Goal: Use online tool/utility: Utilize a website feature to perform a specific function

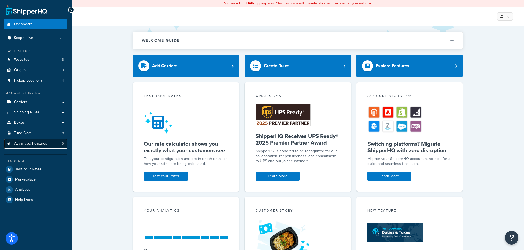
click at [45, 144] on span "Advanced Features" at bounding box center [30, 144] width 33 height 5
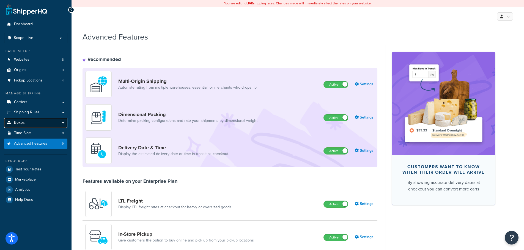
click at [44, 124] on link "Boxes" at bounding box center [35, 123] width 63 height 10
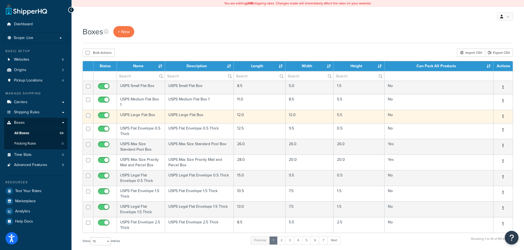
scroll to position [55, 0]
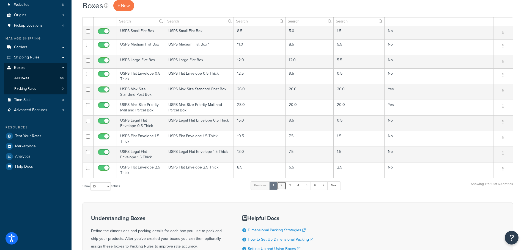
click at [283, 183] on link "2" at bounding box center [281, 186] width 9 height 8
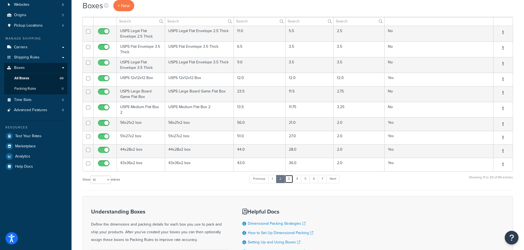
click at [287, 181] on link "3" at bounding box center [288, 179] width 9 height 8
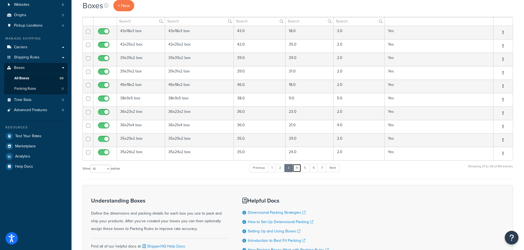
click at [297, 170] on link "4" at bounding box center [296, 168] width 9 height 8
click at [309, 171] on link "5" at bounding box center [304, 168] width 9 height 8
click at [314, 171] on link "6" at bounding box center [313, 168] width 9 height 8
click at [321, 170] on link "7" at bounding box center [321, 168] width 9 height 8
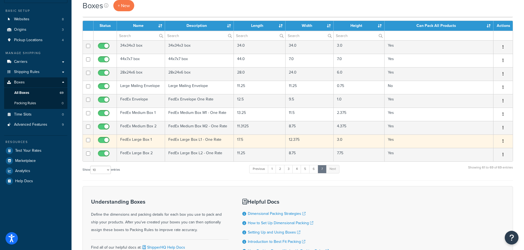
scroll to position [27, 0]
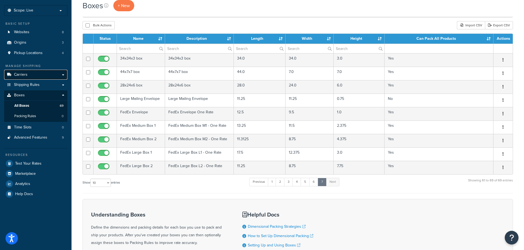
click at [27, 76] on span "Carriers" at bounding box center [20, 75] width 13 height 5
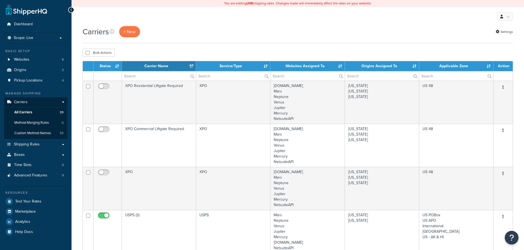
select select "15"
click at [33, 61] on link "Websites 8" at bounding box center [35, 60] width 63 height 10
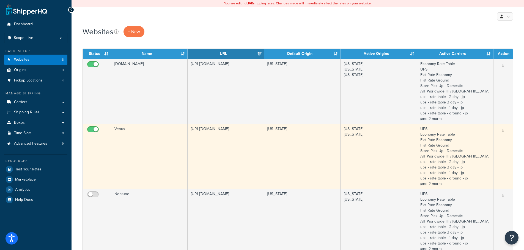
click at [153, 142] on td "Venus" at bounding box center [149, 156] width 76 height 65
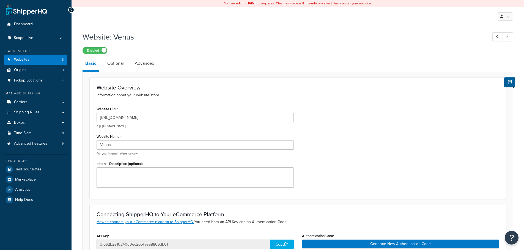
select select "169487"
click at [150, 62] on link "Advanced" at bounding box center [144, 63] width 25 height 13
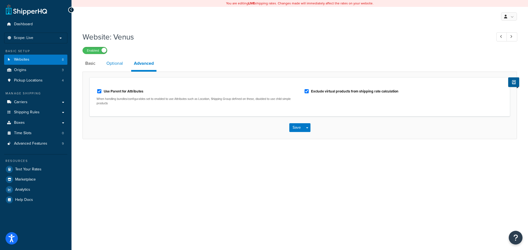
click at [116, 67] on link "Optional" at bounding box center [115, 63] width 22 height 13
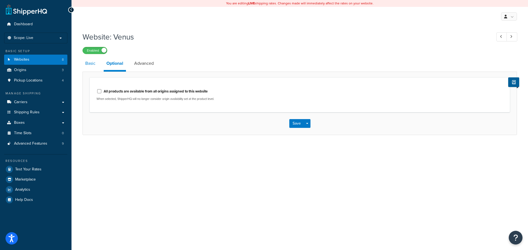
click at [87, 65] on link "Basic" at bounding box center [90, 63] width 16 height 13
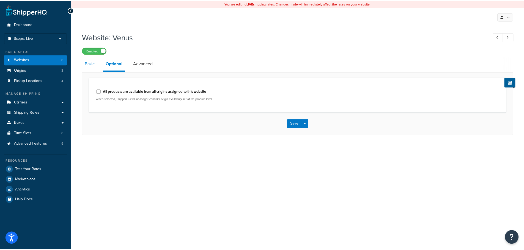
select select "169487"
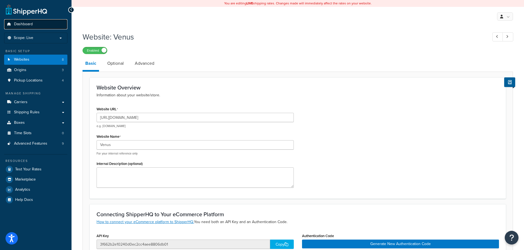
click at [23, 22] on span "Dashboard" at bounding box center [23, 24] width 19 height 5
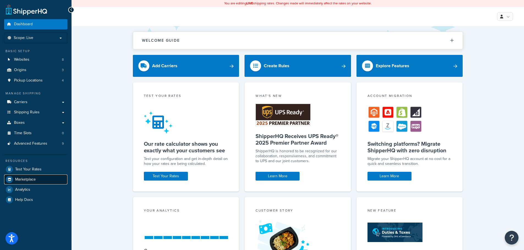
click at [26, 181] on span "Marketplace" at bounding box center [25, 180] width 21 height 5
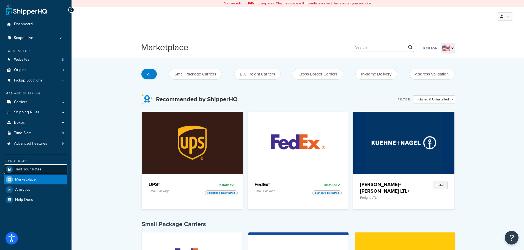
click at [38, 170] on span "Test Your Rates" at bounding box center [28, 169] width 26 height 5
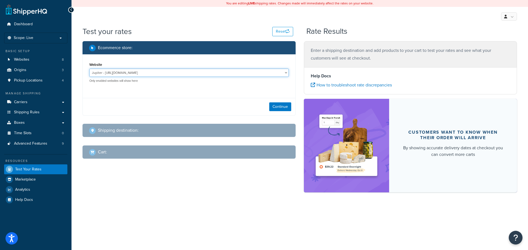
click at [159, 70] on select "Jupiter - [URL][DOMAIN_NAME] Mercury - [URL][DOMAIN_NAME] Venus - [URL][DOMAIN_…" at bounding box center [188, 73] width 199 height 8
select select "2c209cb4b714c765d0ce5177c5b8e241"
click at [89, 69] on select "Jupiter - [URL][DOMAIN_NAME] Mercury - [URL][DOMAIN_NAME] Venus - [URL][DOMAIN_…" at bounding box center [188, 73] width 199 height 8
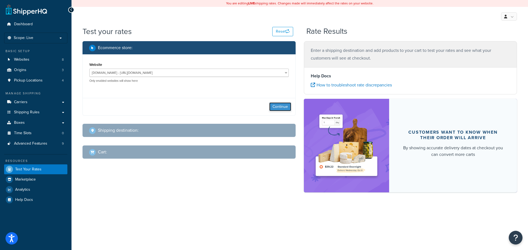
click at [284, 108] on button "Continue" at bounding box center [280, 107] width 22 height 9
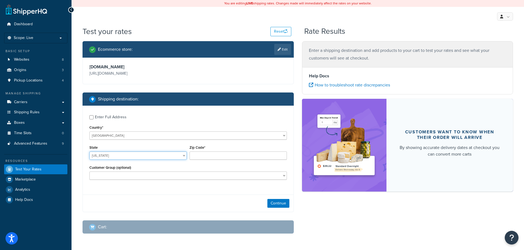
click at [148, 158] on select "[US_STATE] [US_STATE] [US_STATE] [US_STATE] [US_STATE] Armed Forces Americas Ar…" at bounding box center [137, 156] width 97 height 8
select select "CA"
click at [89, 152] on select "[US_STATE] [US_STATE] [US_STATE] [US_STATE] [US_STATE] Armed Forces Americas Ar…" at bounding box center [137, 156] width 97 height 8
click at [209, 157] on input "Zip Code*" at bounding box center [237, 156] width 97 height 8
type input "95762"
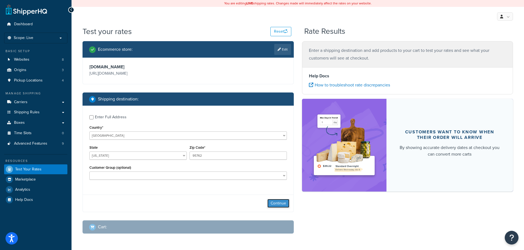
click at [285, 203] on button "Continue" at bounding box center [278, 203] width 22 height 9
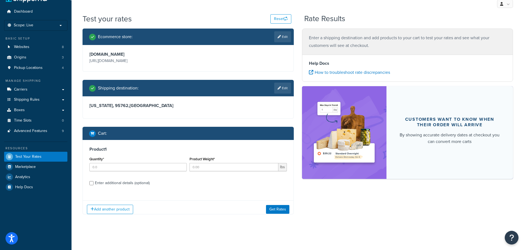
scroll to position [17, 0]
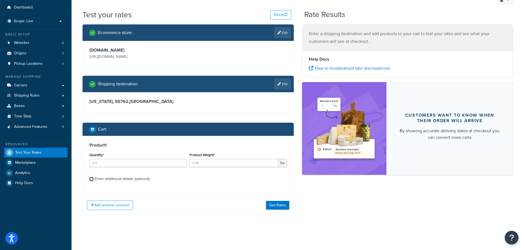
click at [91, 179] on input "Enter additional details (optional)" at bounding box center [91, 179] width 4 height 4
checkbox input "true"
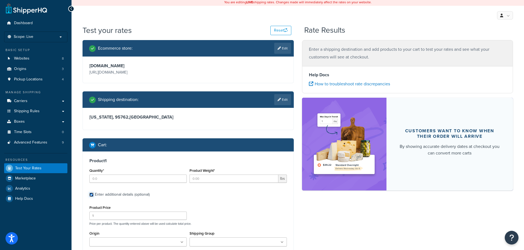
scroll to position [0, 0]
